Goal: Obtain resource: Download file/media

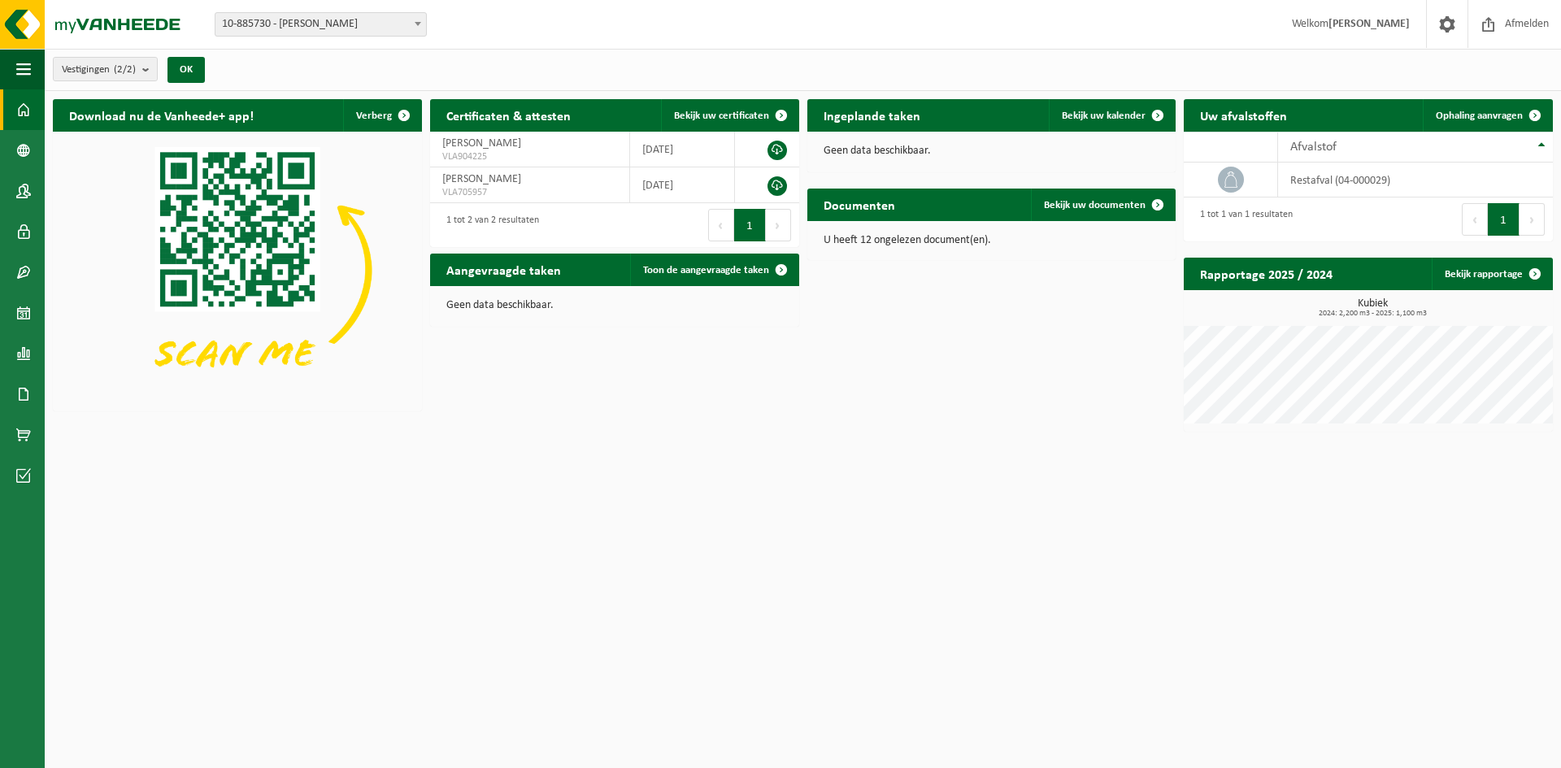
click at [17, 115] on span at bounding box center [23, 109] width 15 height 41
click at [1097, 207] on span "Bekijk uw documenten" at bounding box center [1095, 205] width 102 height 11
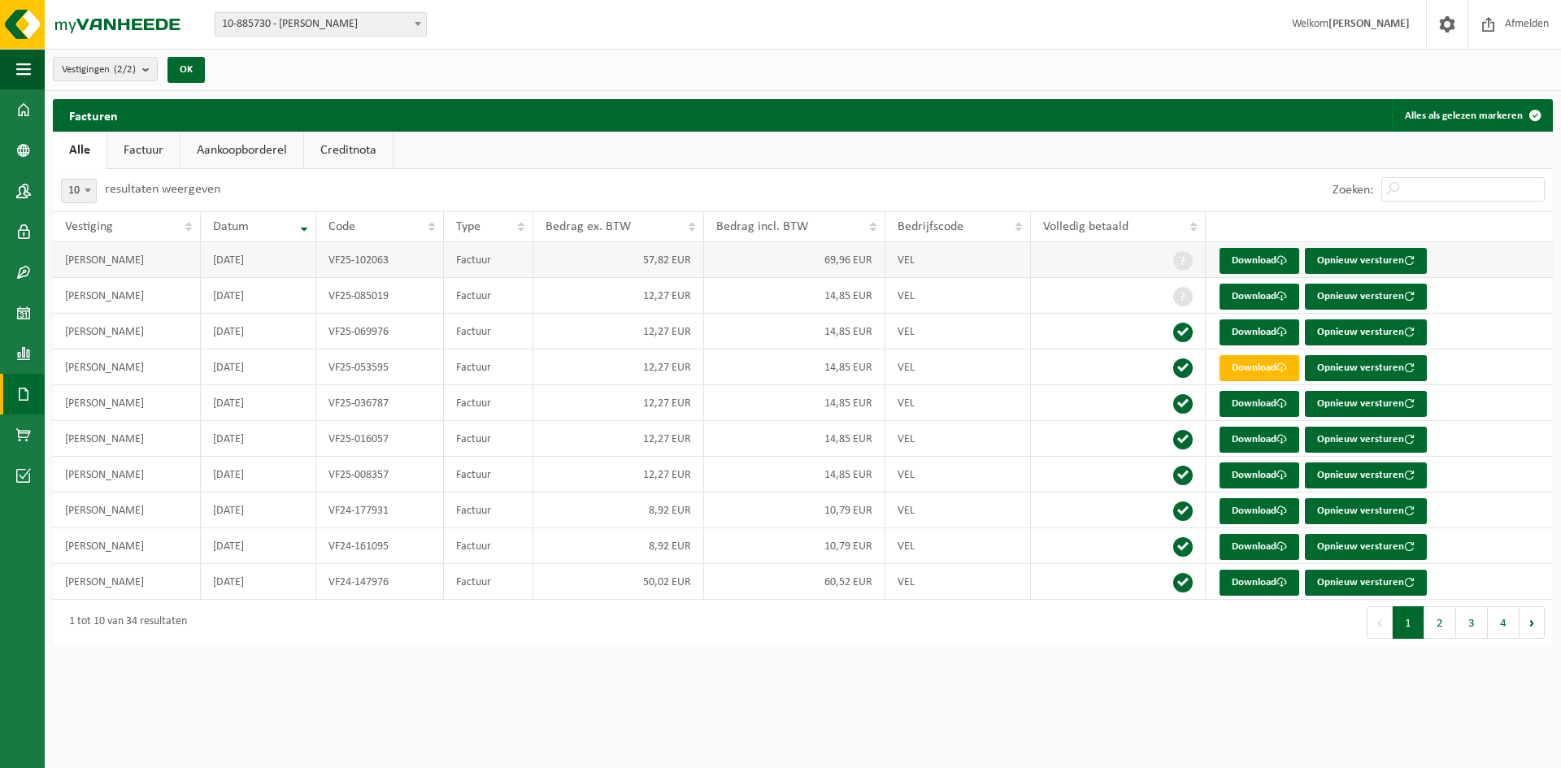
click at [853, 264] on td "69,96 EUR" at bounding box center [794, 260] width 181 height 36
click at [1254, 299] on link "Download" at bounding box center [1259, 297] width 80 height 26
click at [1261, 263] on link "Download" at bounding box center [1259, 261] width 80 height 26
click at [1192, 224] on th "Volledig betaald" at bounding box center [1118, 226] width 174 height 31
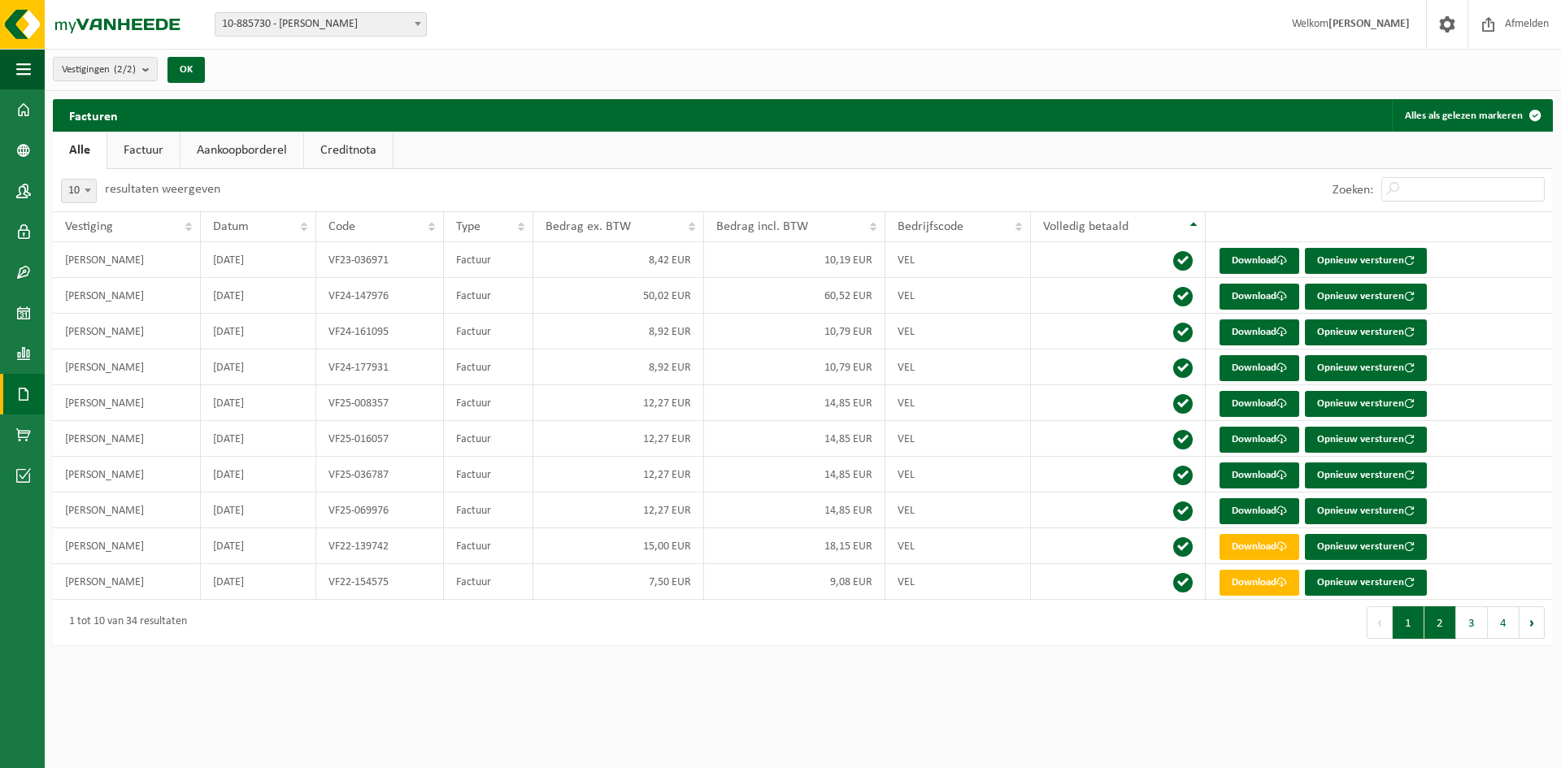
click at [1446, 632] on button "2" at bounding box center [1440, 622] width 32 height 33
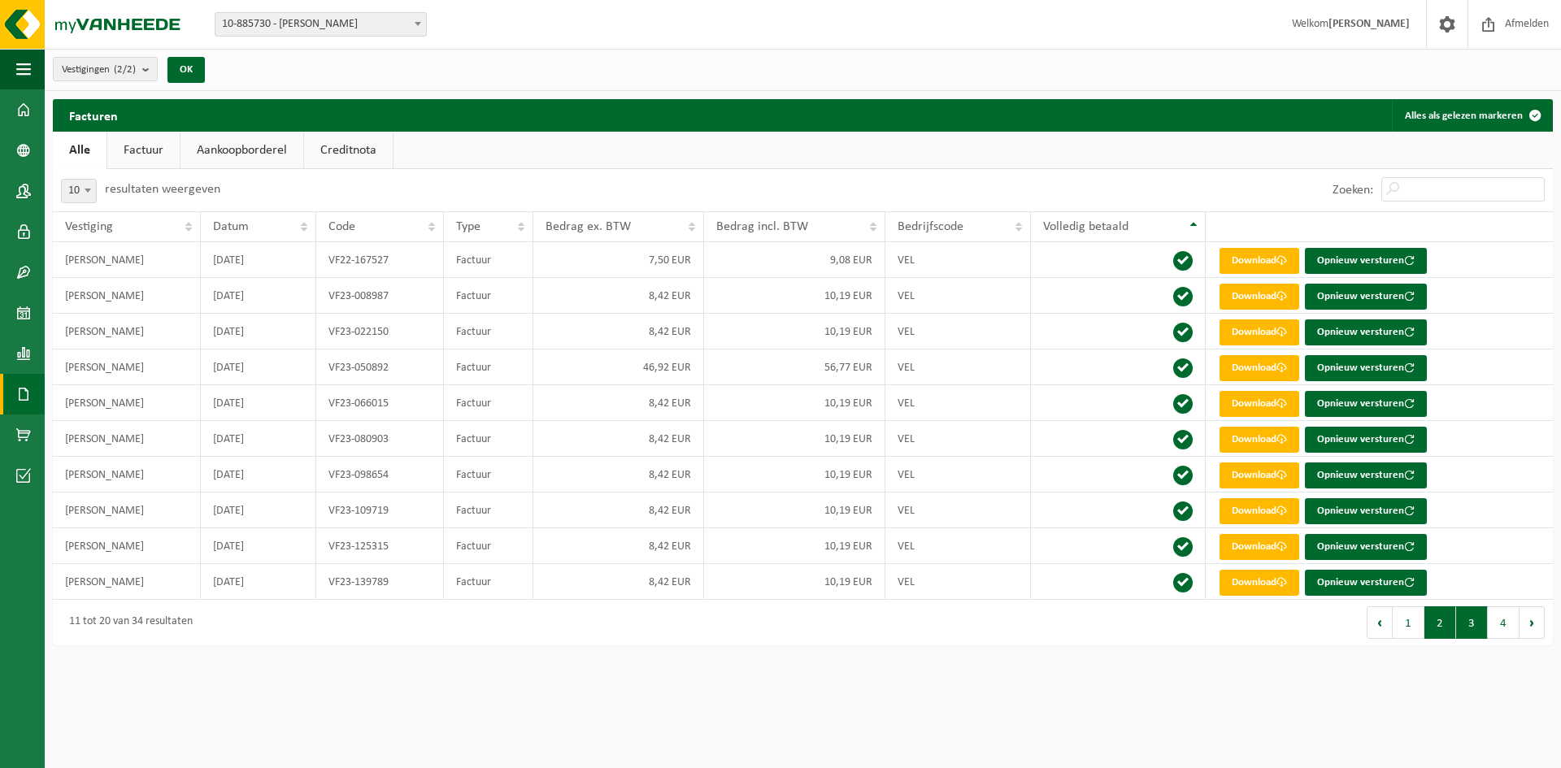
click at [1463, 630] on button "3" at bounding box center [1472, 622] width 32 height 33
click at [1495, 629] on button "4" at bounding box center [1503, 622] width 32 height 33
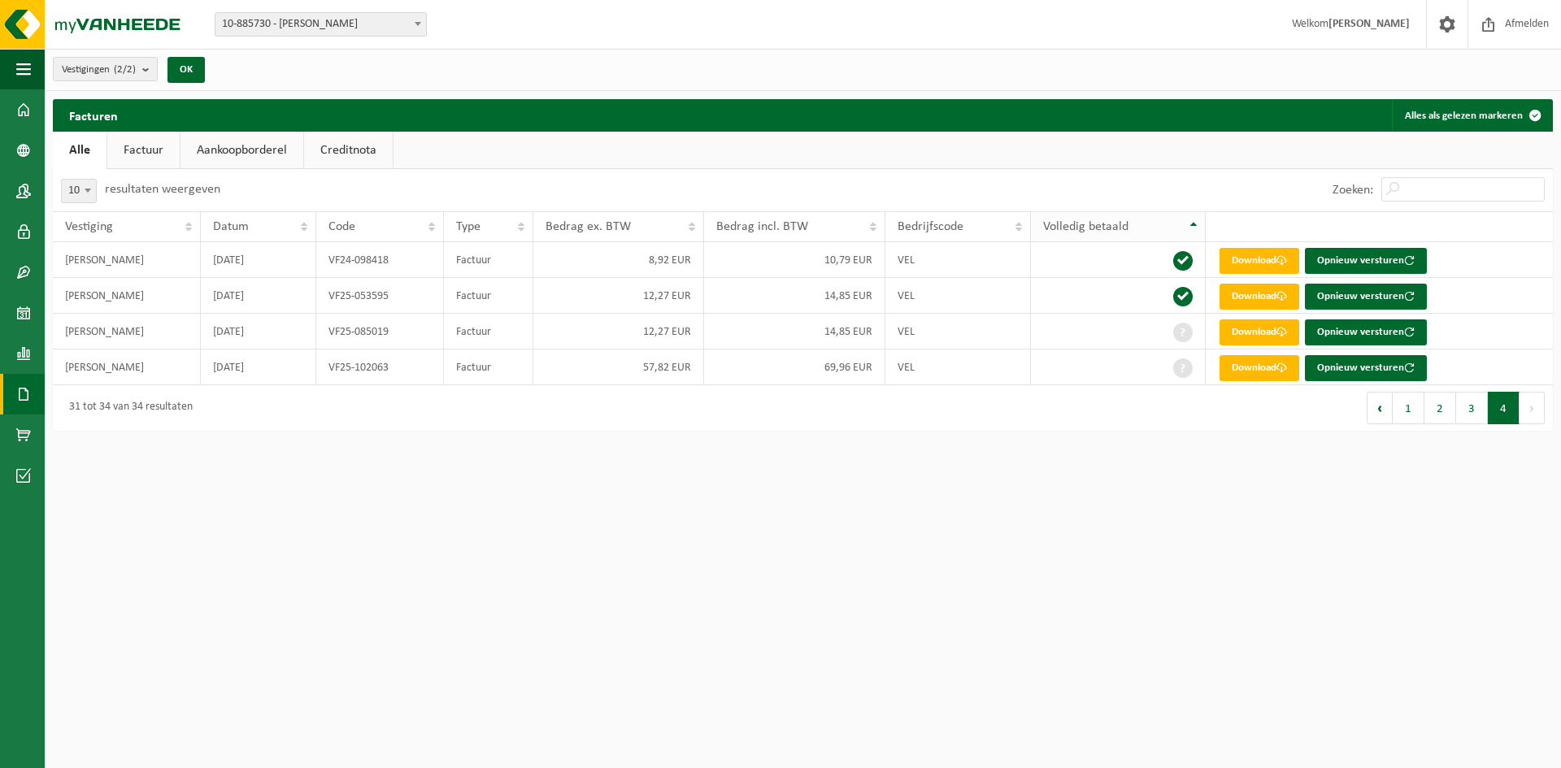
click at [1192, 234] on th "Volledig betaald" at bounding box center [1118, 226] width 174 height 31
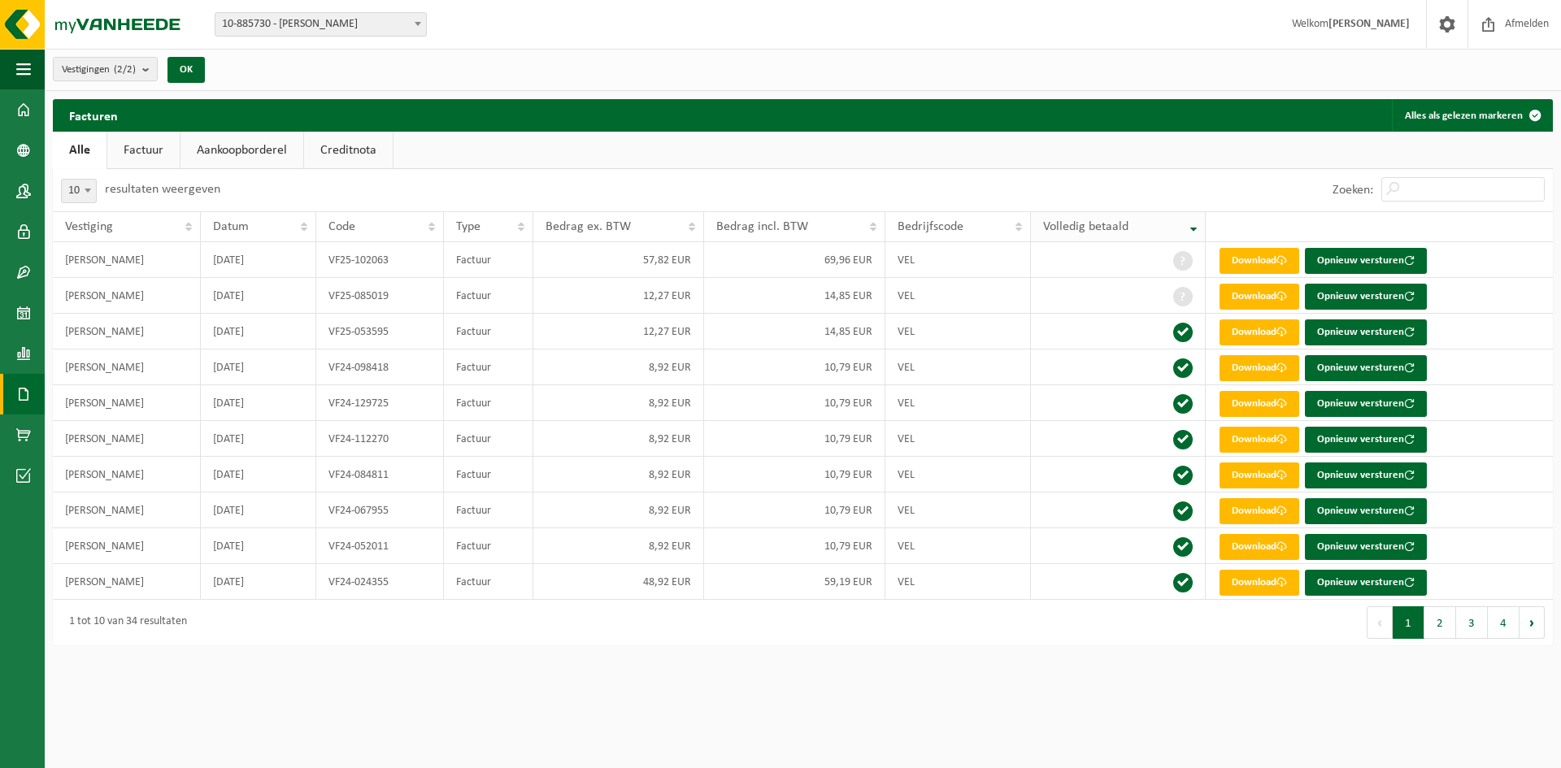
click at [1189, 232] on th "Volledig betaald" at bounding box center [1118, 226] width 174 height 31
click at [1105, 226] on span "Volledig betaald" at bounding box center [1085, 226] width 85 height 13
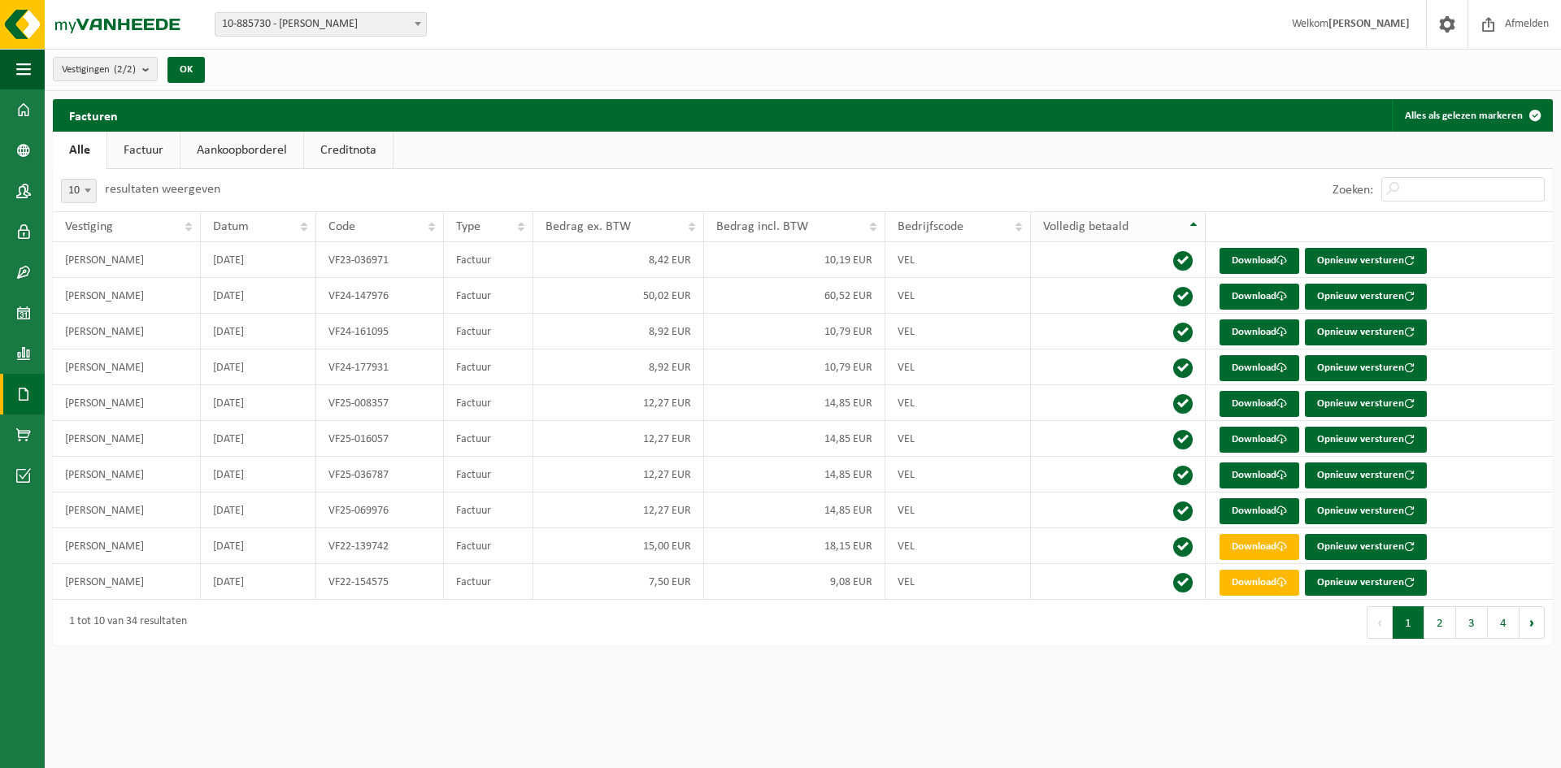
click at [1105, 226] on span "Volledig betaald" at bounding box center [1085, 226] width 85 height 13
